Goal: Task Accomplishment & Management: Manage account settings

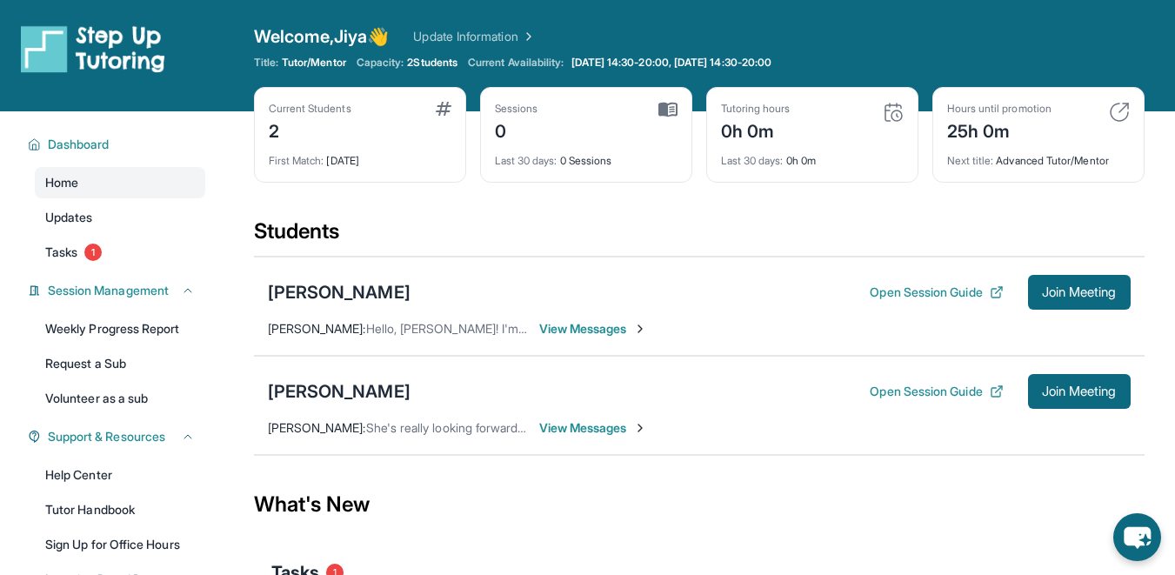
click at [456, 190] on div "Current Students 2 First Match : [DATE] Sessions 0 Last 30 days : 0 Sessions Tu…" at bounding box center [699, 152] width 890 height 130
click at [614, 423] on span "View Messages" at bounding box center [593, 427] width 109 height 17
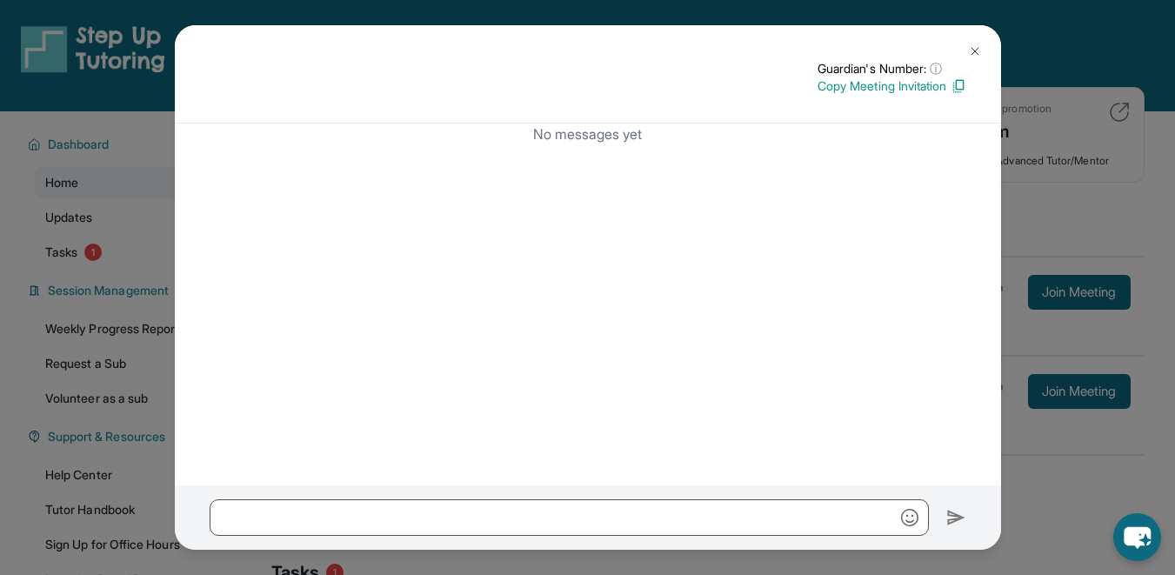
click at [986, 36] on div "Guardian's Number: ⓘ This isn't the guardian's real number — it's a private for…" at bounding box center [588, 74] width 826 height 98
click at [981, 47] on button at bounding box center [974, 51] width 35 height 35
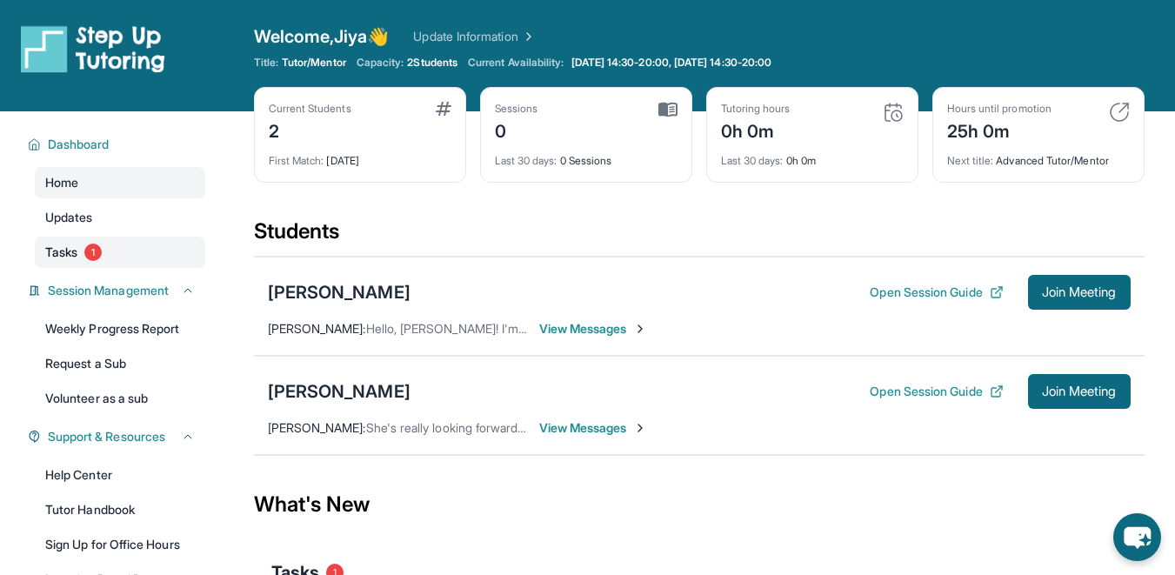
click at [146, 254] on link "Tasks 1" at bounding box center [120, 252] width 170 height 31
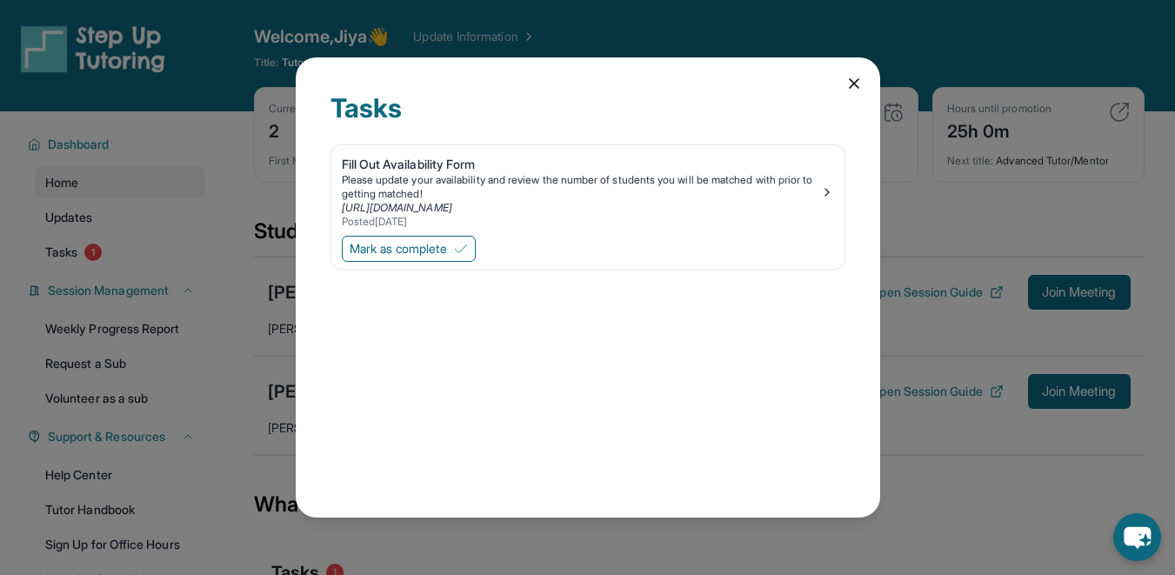
click at [857, 83] on icon at bounding box center [853, 83] width 17 height 17
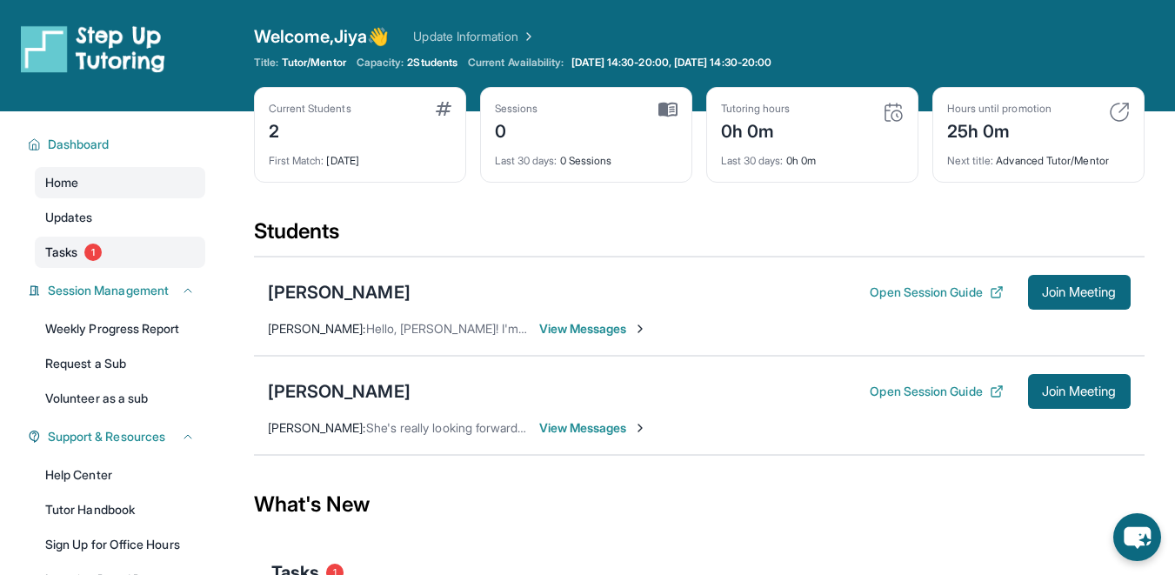
click at [143, 264] on link "Tasks 1" at bounding box center [120, 252] width 170 height 31
